Goal: Information Seeking & Learning: Learn about a topic

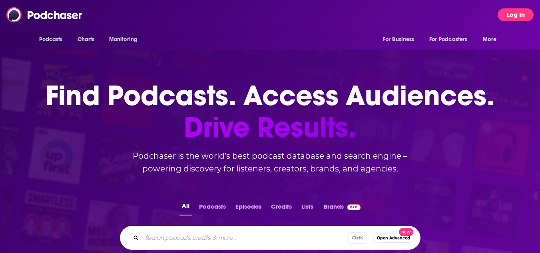
click at [511, 15] on button "Log In" at bounding box center [516, 14] width 36 height 13
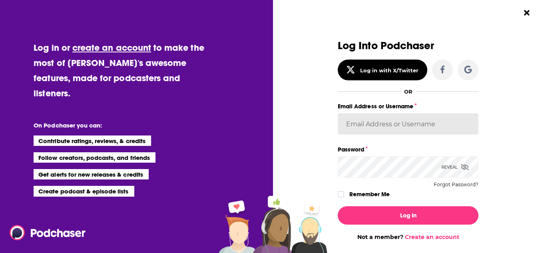
click at [396, 127] on input "Email Address or Username" at bounding box center [408, 124] width 141 height 22
click at [362, 124] on input "Email Address or Username" at bounding box center [408, 124] width 141 height 22
type input "[PERSON_NAME][EMAIL_ADDRESS][DOMAIN_NAME]"
click at [338, 206] on button "Log In" at bounding box center [408, 215] width 141 height 18
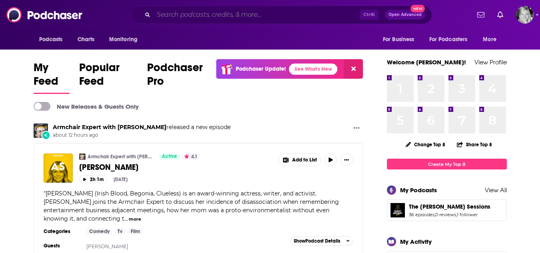
click at [225, 14] on input "Search podcasts, credits, & more..." at bounding box center [256, 14] width 206 height 13
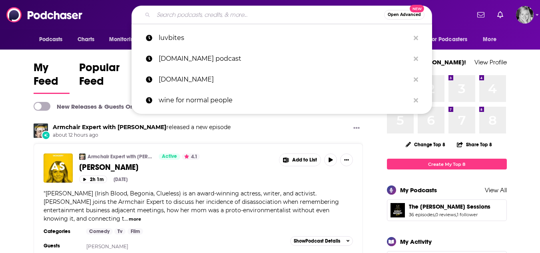
paste input "The Achieving Peak Performance Podcast"
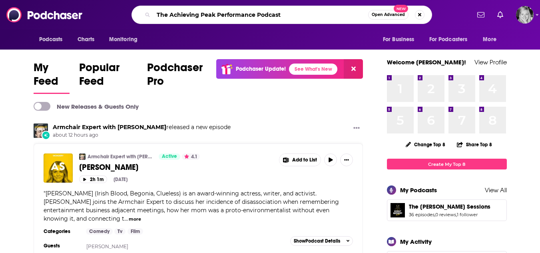
type input "The Achieving Peak Performance Podcast"
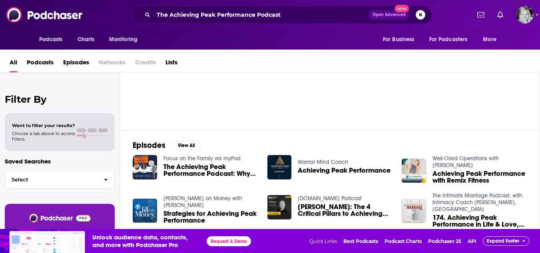
scroll to position [40, 0]
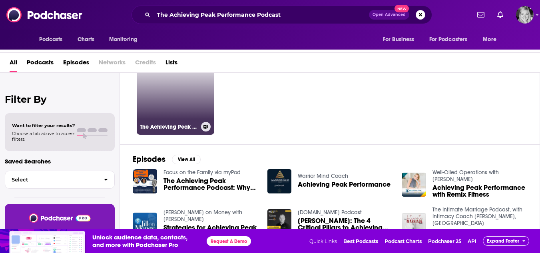
click at [188, 104] on link "The Achieving Peak Performance Podcast" at bounding box center [176, 96] width 78 height 78
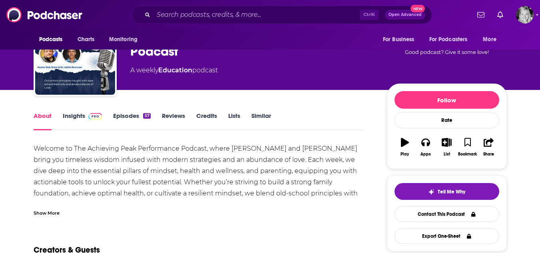
scroll to position [40, 0]
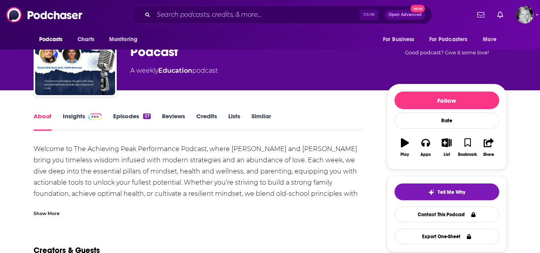
click at [77, 117] on link "Insights" at bounding box center [83, 121] width 40 height 18
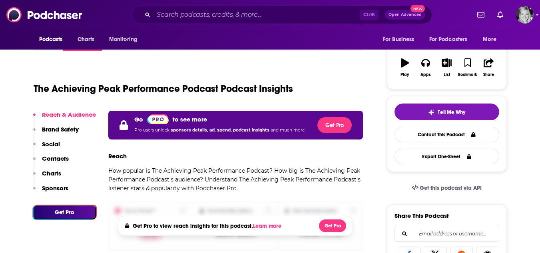
scroll to position [160, 0]
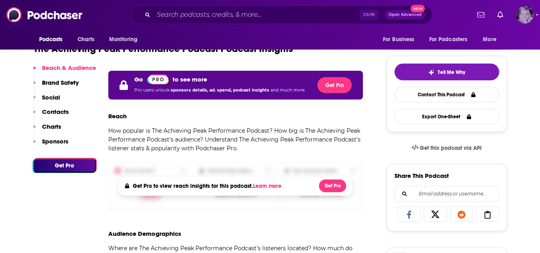
click at [535, 14] on icon "Show profile menu" at bounding box center [536, 14] width 3 height 5
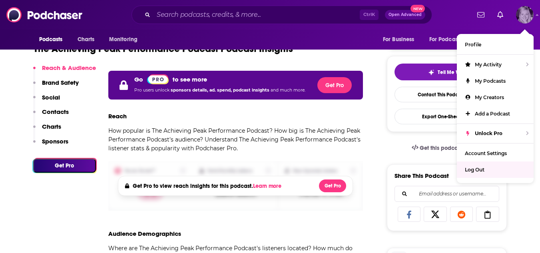
click at [476, 175] on div "Log Out" at bounding box center [495, 169] width 77 height 16
